Goal: Obtain resource: Download file/media

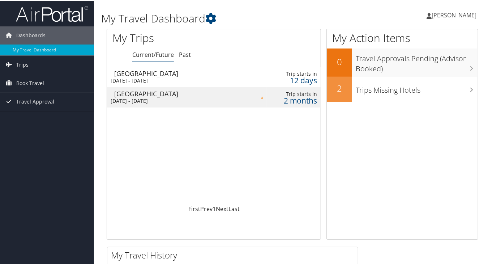
click at [204, 77] on div "[DATE] - [DATE]" at bounding box center [178, 80] width 134 height 7
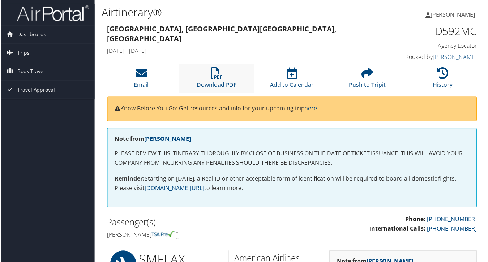
click at [223, 73] on li "Download PDF" at bounding box center [217, 78] width 76 height 29
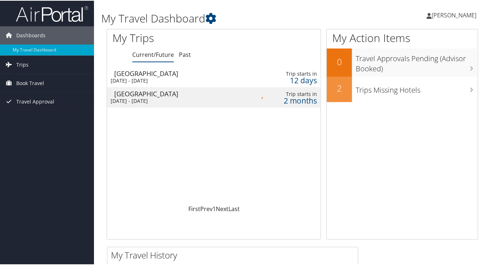
click at [154, 88] on td "[GEOGRAPHIC_DATA] [DATE] - [DATE]" at bounding box center [177, 96] width 141 height 20
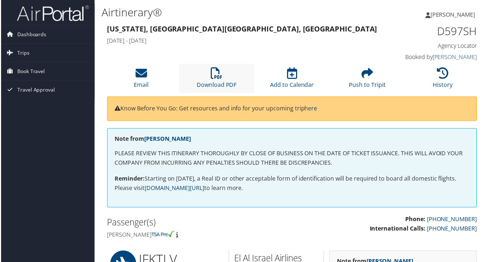
click at [228, 72] on li "Download PDF" at bounding box center [217, 78] width 76 height 29
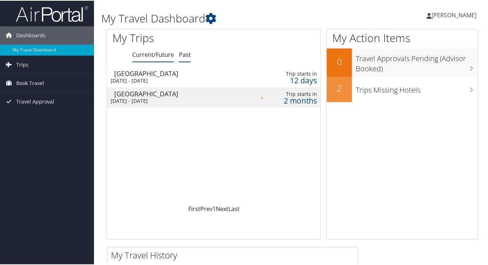
click at [183, 56] on link "Past" at bounding box center [185, 54] width 12 height 8
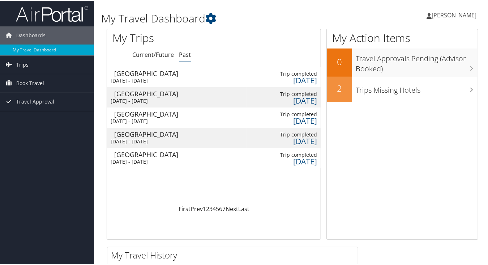
click at [182, 78] on div "[DATE] - [DATE]" at bounding box center [177, 80] width 132 height 7
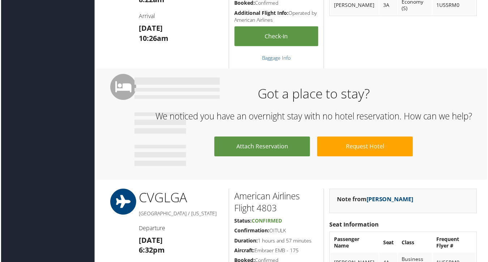
scroll to position [306, 0]
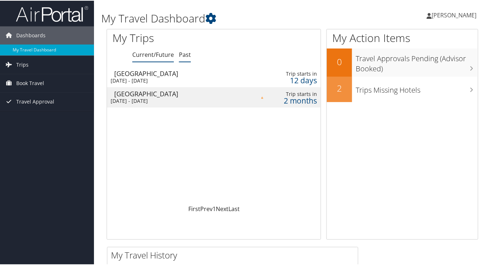
click at [185, 53] on link "Past" at bounding box center [185, 54] width 12 height 8
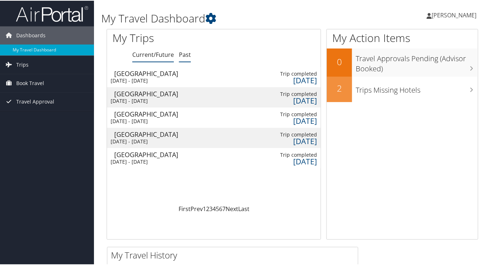
click at [145, 56] on link "Current/Future" at bounding box center [153, 54] width 42 height 8
